Goal: Navigation & Orientation: Find specific page/section

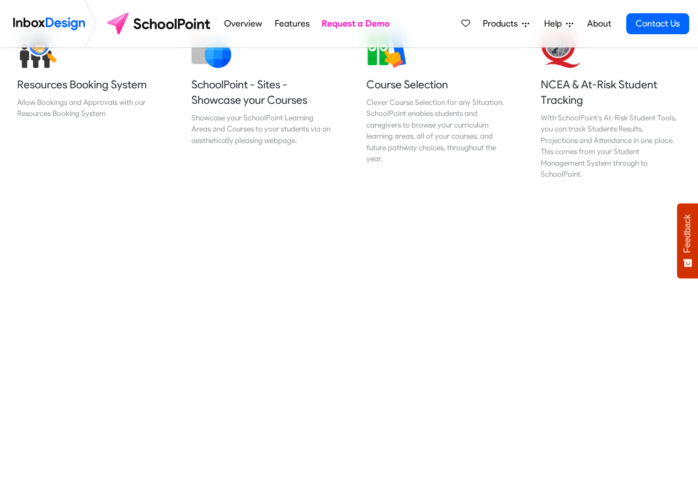
scroll to position [464, 0]
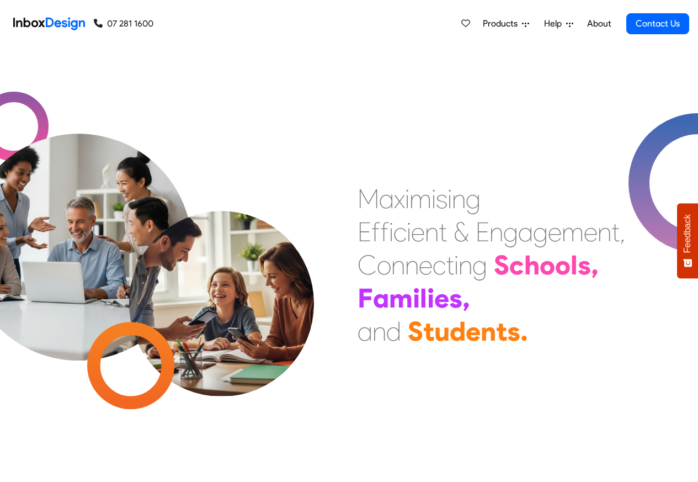
click at [495, 23] on span "Products" at bounding box center [502, 23] width 39 height 13
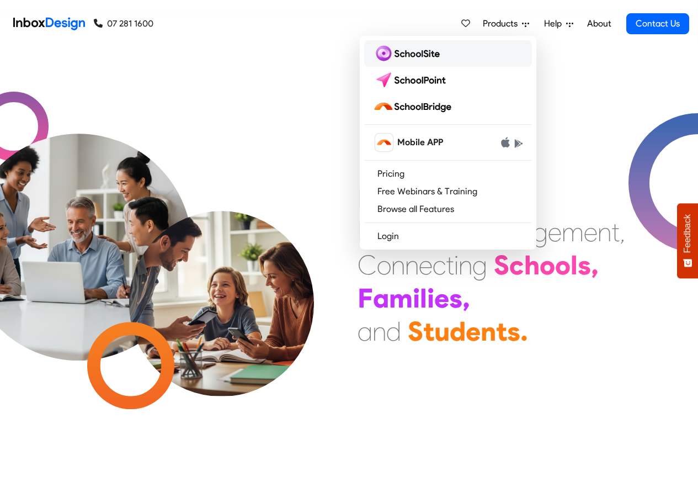
click at [407, 53] on img at bounding box center [408, 54] width 71 height 18
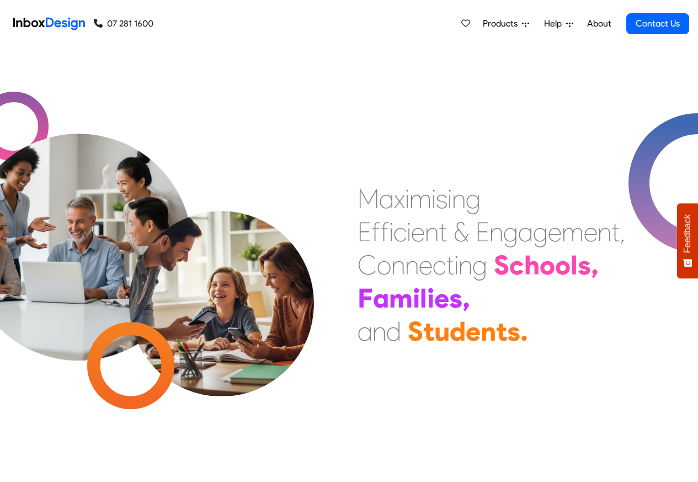
click at [501, 24] on span "Products" at bounding box center [502, 23] width 39 height 13
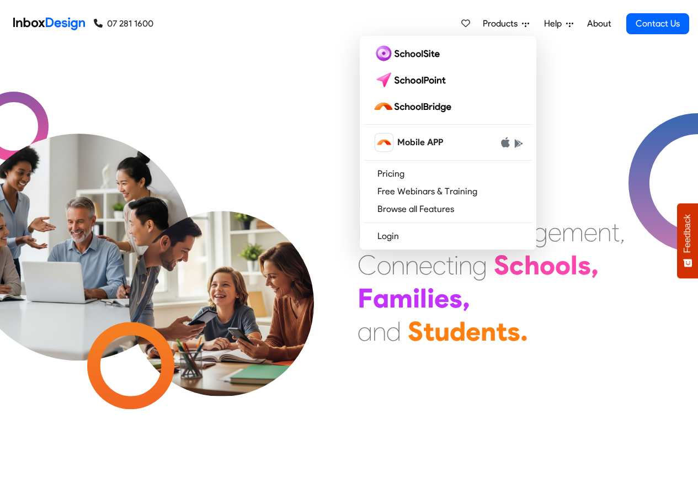
click at [573, 24] on icon at bounding box center [569, 25] width 7 height 4
